Goal: Book appointment/travel/reservation

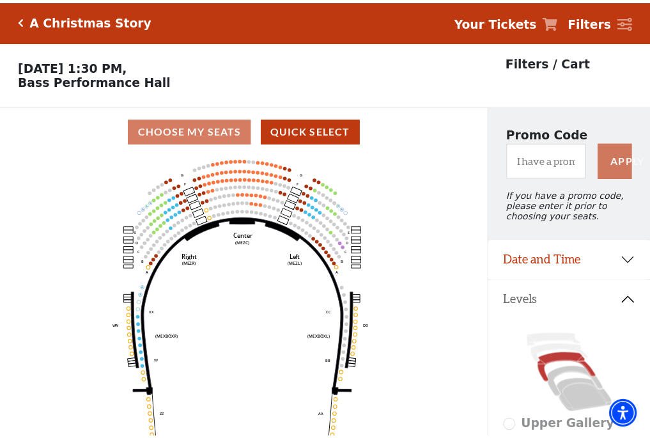
scroll to position [59, 0]
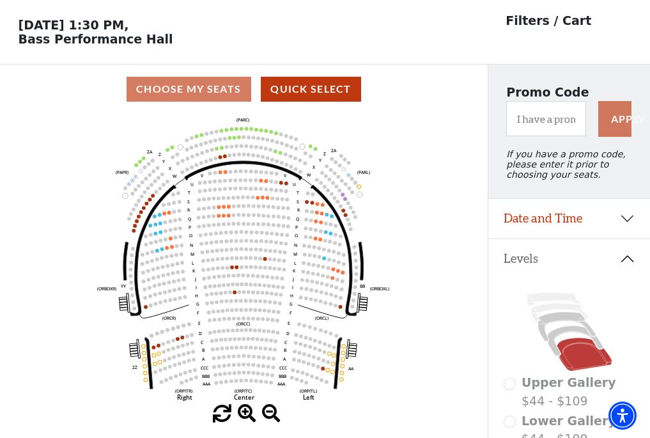
scroll to position [59, 0]
